Goal: Task Accomplishment & Management: Manage account settings

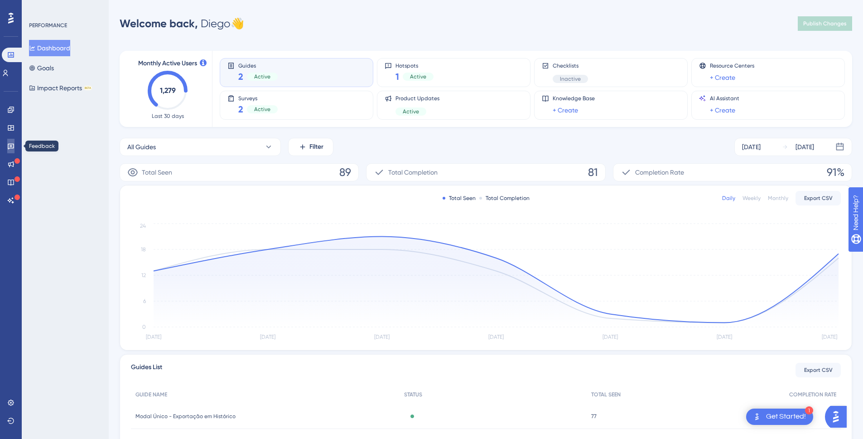
click at [15, 146] on link at bounding box center [10, 146] width 7 height 15
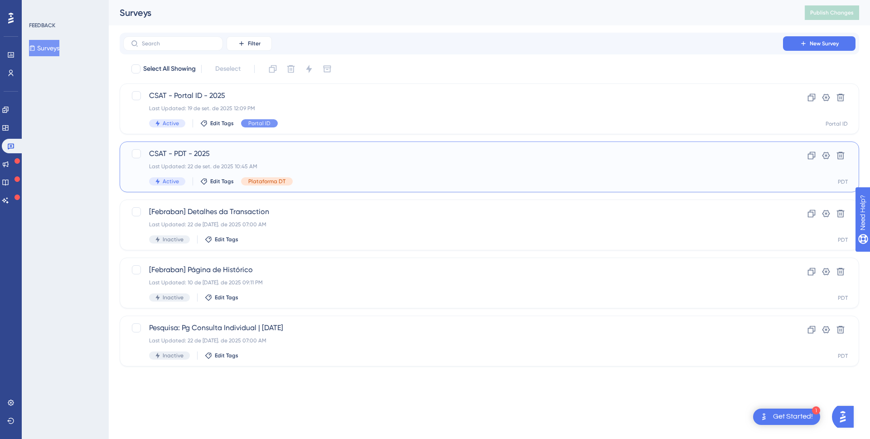
click at [256, 156] on span "CSAT - PDT - 2025" at bounding box center [453, 153] width 608 height 11
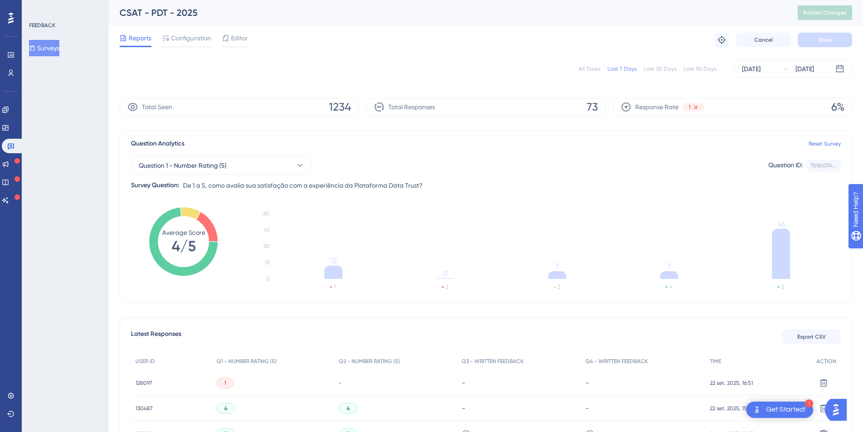
click at [589, 69] on div "All Times" at bounding box center [590, 68] width 22 height 7
click at [245, 36] on span "Editor" at bounding box center [239, 38] width 17 height 11
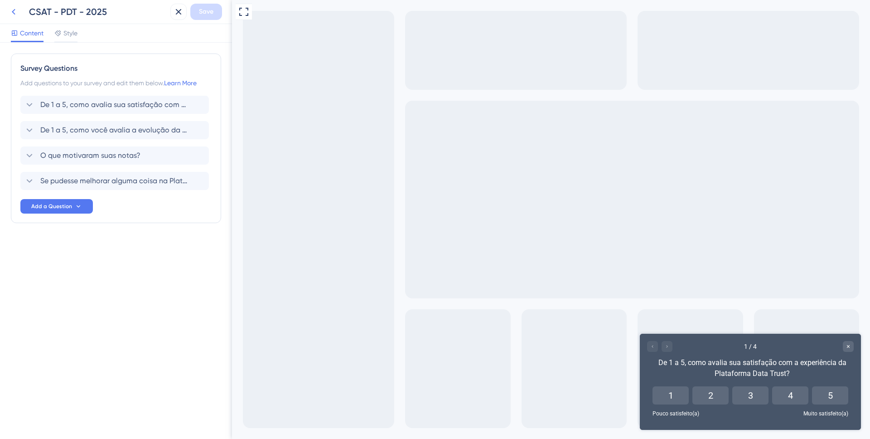
click at [18, 12] on icon at bounding box center [13, 11] width 11 height 11
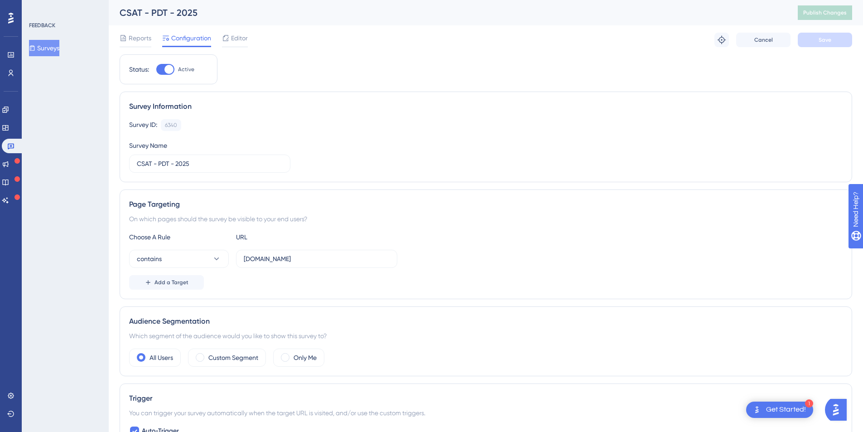
click at [200, 40] on span "Configuration" at bounding box center [191, 38] width 40 height 11
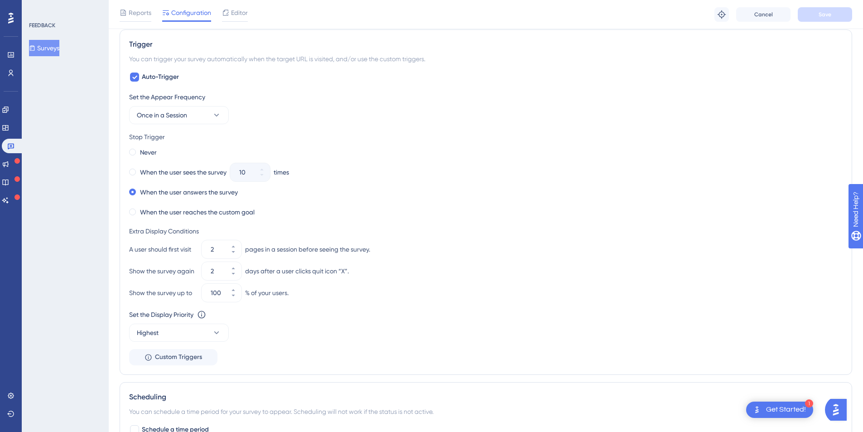
scroll to position [394, 0]
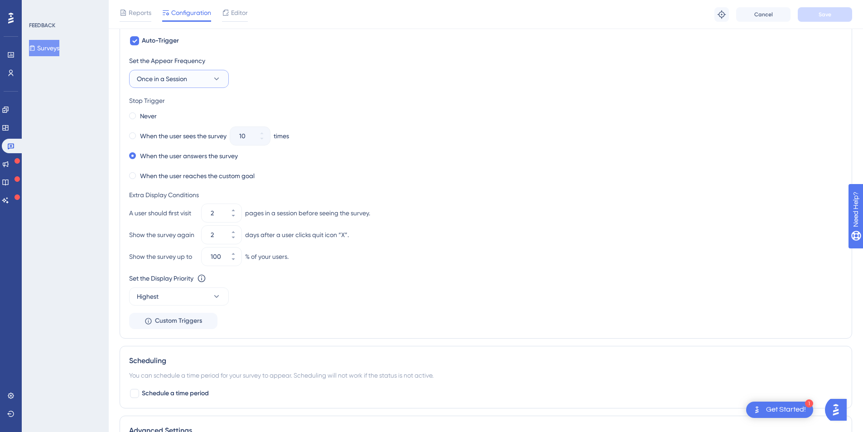
click at [192, 77] on button "Once in a Session" at bounding box center [179, 79] width 100 height 18
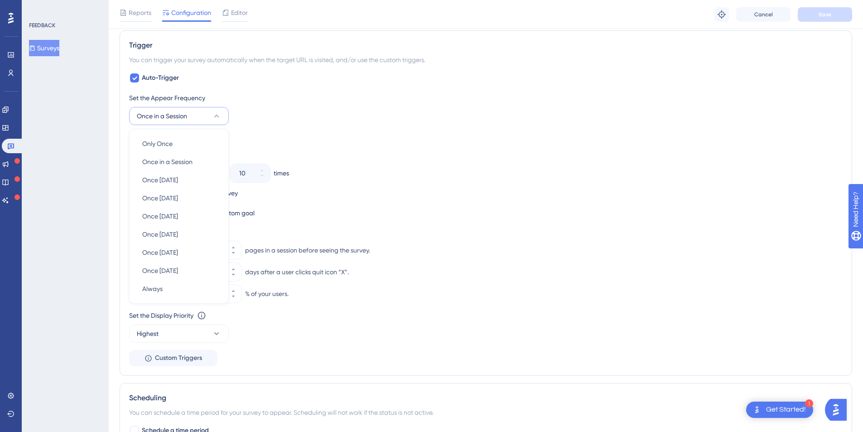
click at [279, 105] on div "Set the Appear Frequency Once in a Session Only Once Only Once Once in a Sessio…" at bounding box center [486, 108] width 714 height 33
click at [204, 112] on button "Once in a Session" at bounding box center [179, 116] width 100 height 18
click at [161, 287] on span "Always" at bounding box center [152, 288] width 20 height 11
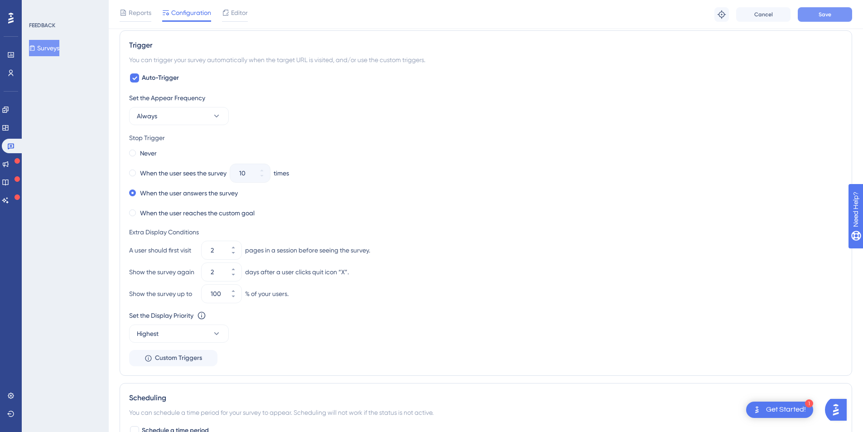
click at [819, 11] on span "Save" at bounding box center [825, 14] width 13 height 7
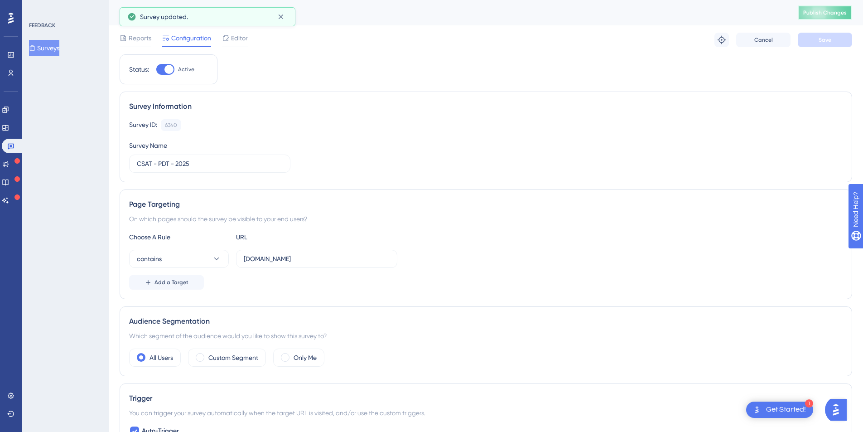
click at [823, 14] on span "Publish Changes" at bounding box center [825, 12] width 44 height 7
